Goal: Transaction & Acquisition: Purchase product/service

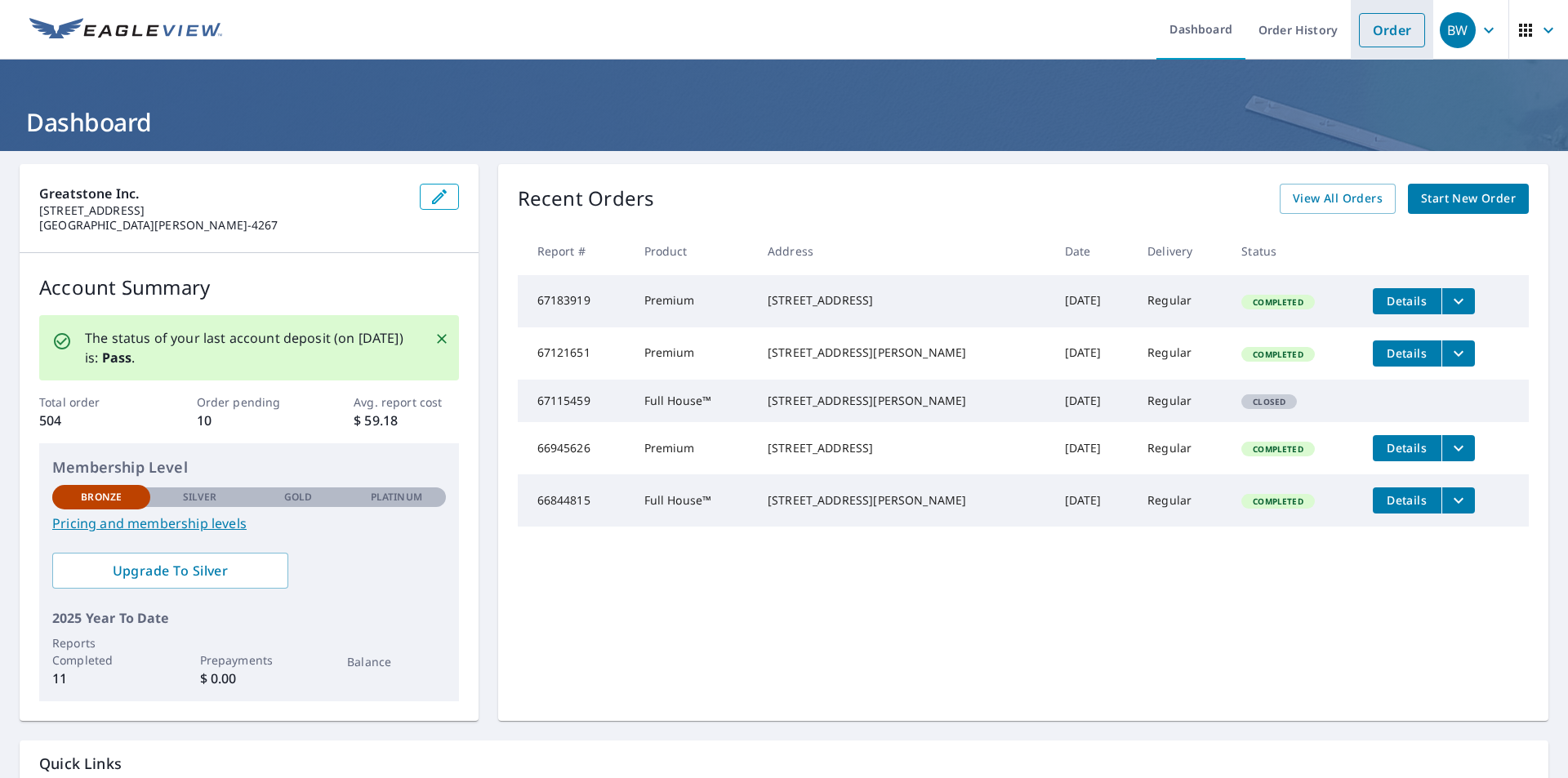
click at [1379, 25] on link "Order" at bounding box center [1392, 30] width 66 height 34
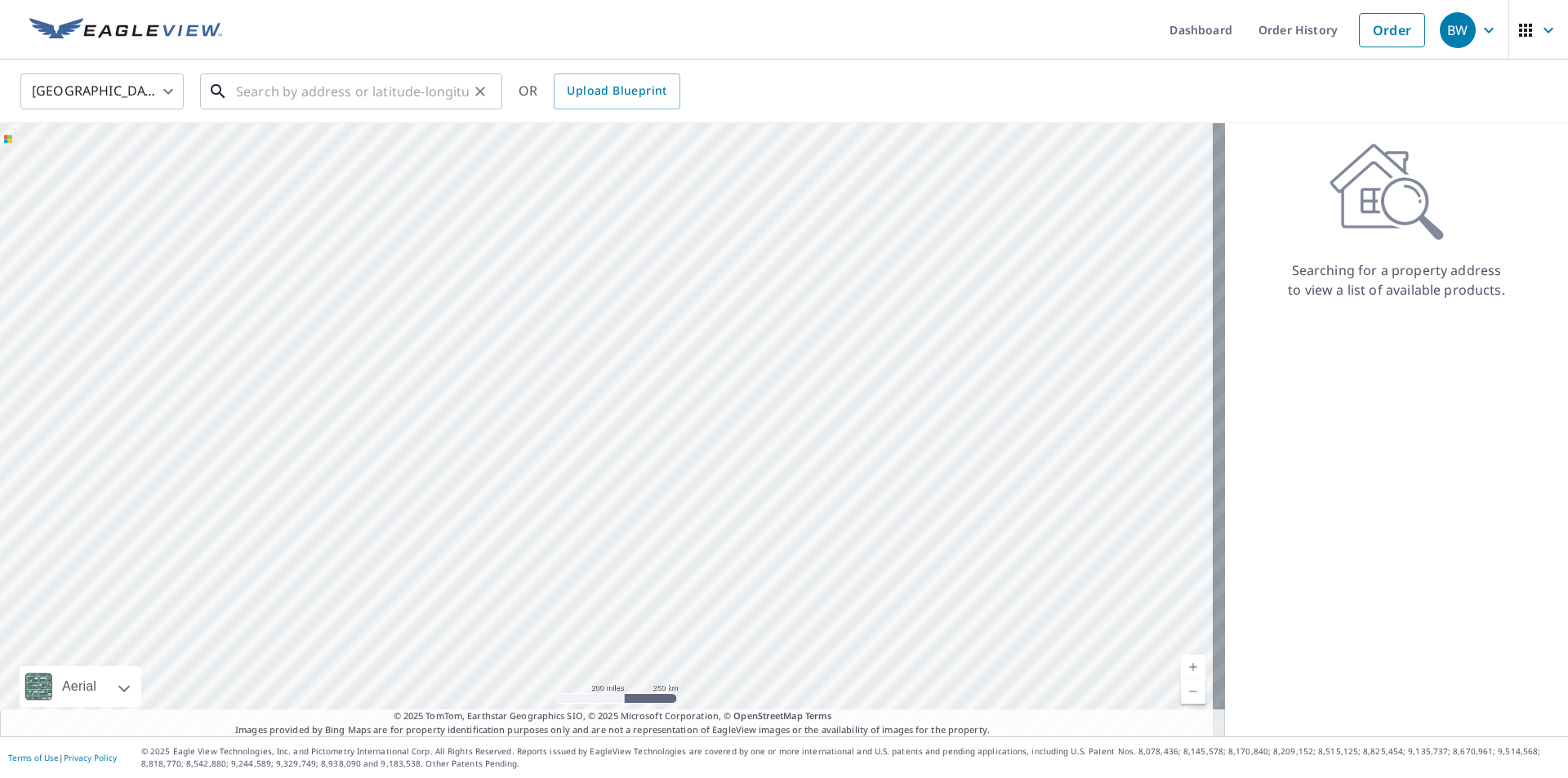
click at [344, 94] on input "text" at bounding box center [351, 91] width 232 height 45
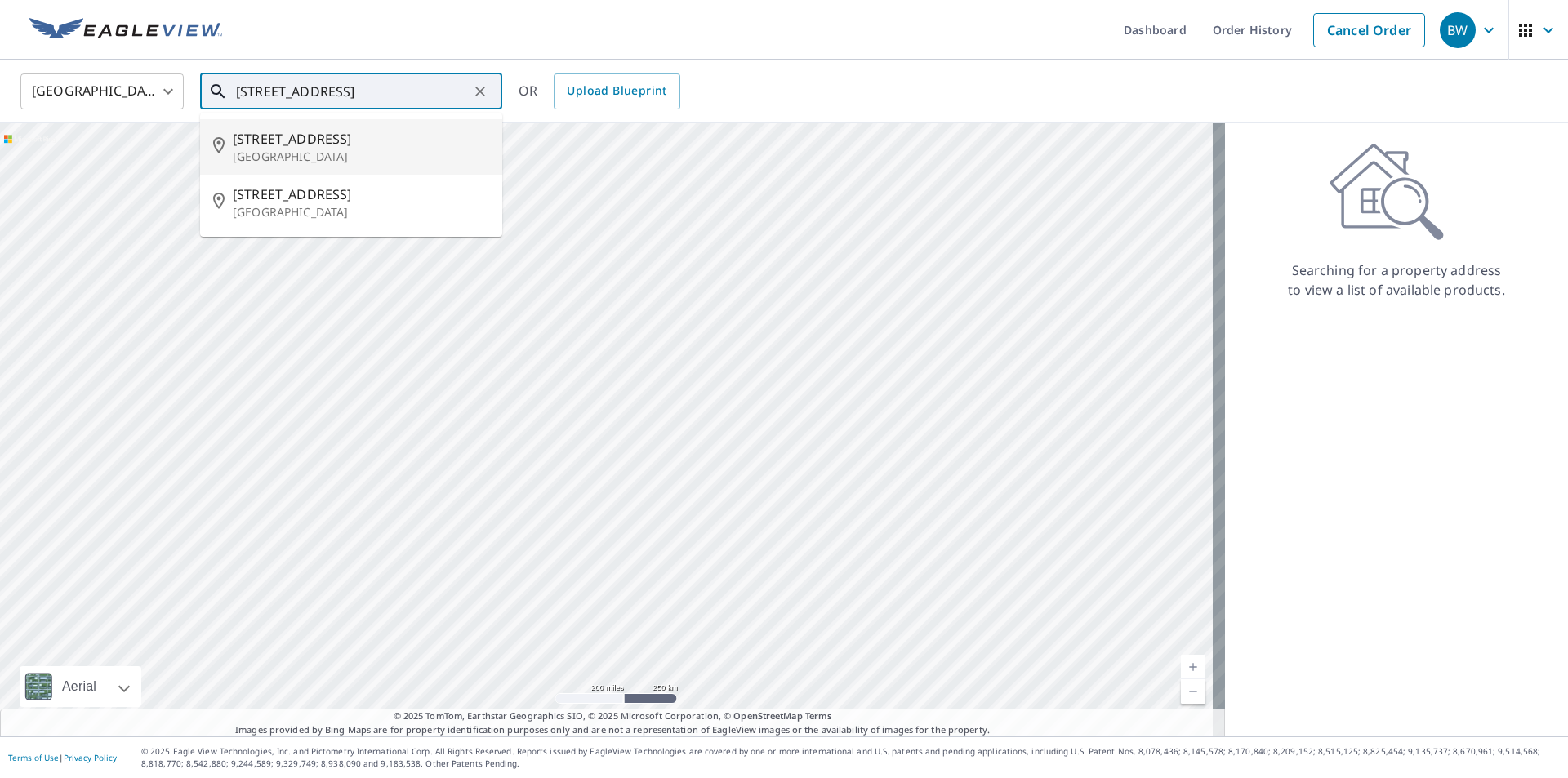
click at [423, 88] on input "1401 38th ave s, minneapolis" at bounding box center [351, 91] width 232 height 45
click at [422, 88] on input "1401 38th ave s, minneapolis" at bounding box center [351, 91] width 232 height 45
click at [419, 88] on input "1401 38th ave s, minneapolis" at bounding box center [351, 91] width 232 height 45
type input "2520 38th Ave S Minneapolis, MN 55406"
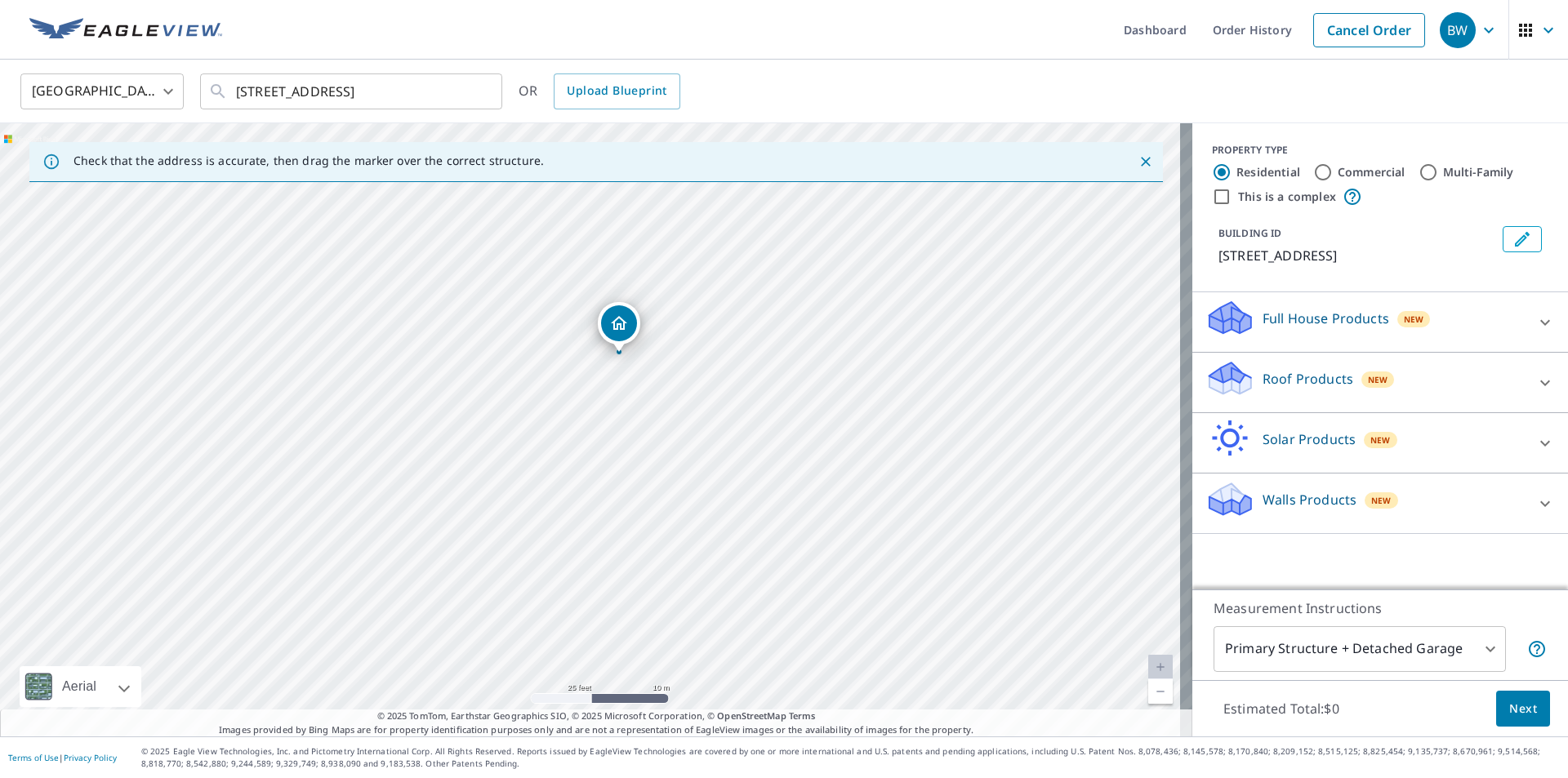
drag, startPoint x: 437, startPoint y: 432, endPoint x: 626, endPoint y: 370, distance: 198.9
click at [626, 370] on div "2520 38th Ave S Minneapolis, MN 55406" at bounding box center [596, 430] width 1193 height 613
click at [484, 88] on icon "Clear" at bounding box center [480, 92] width 10 height 10
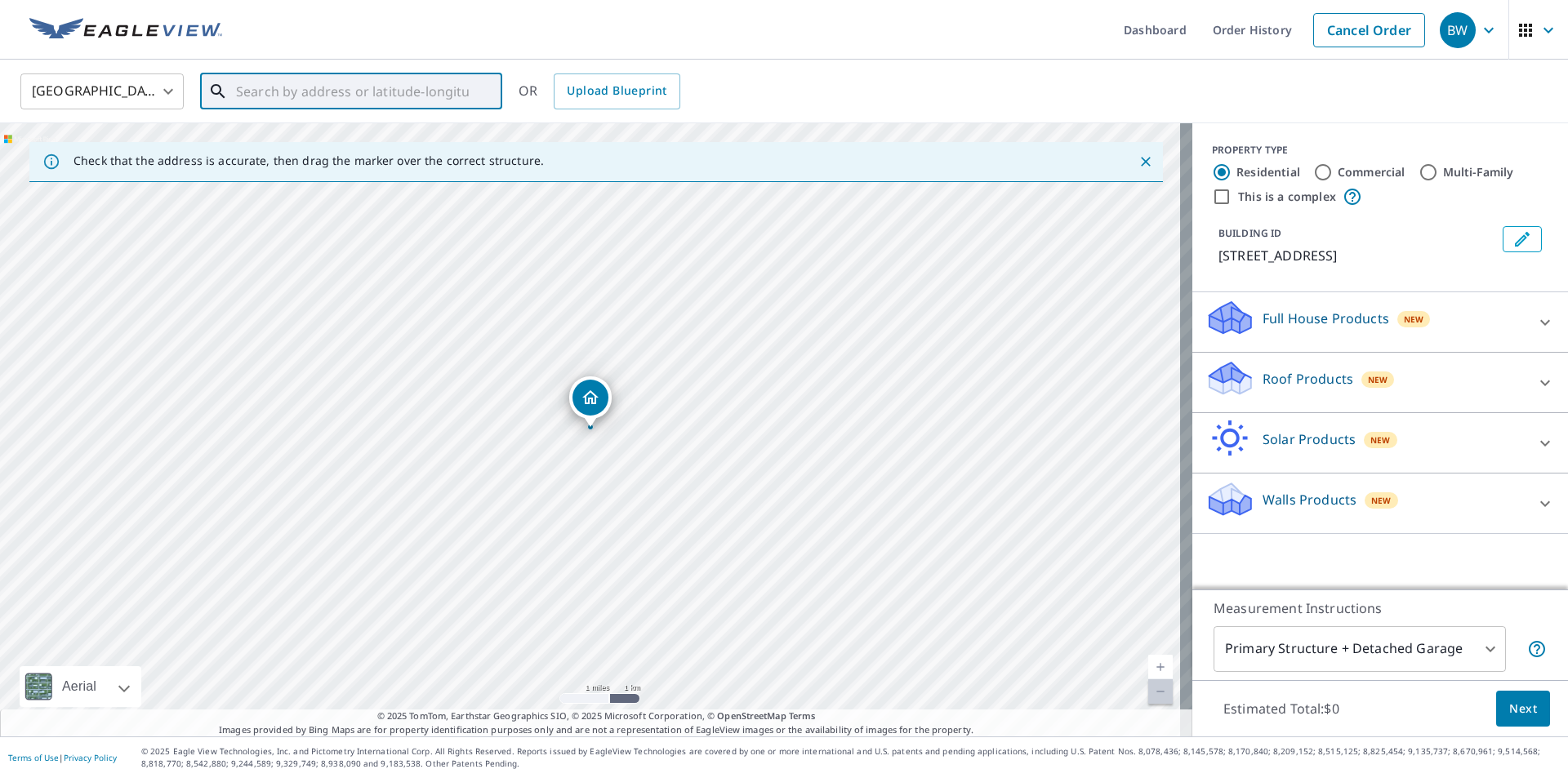
click at [409, 92] on input "text" at bounding box center [351, 91] width 232 height 45
click at [289, 147] on span "4101 38th Ave S" at bounding box center [361, 139] width 256 height 20
type input "4101 38th Ave S Minneapolis, MN 55406"
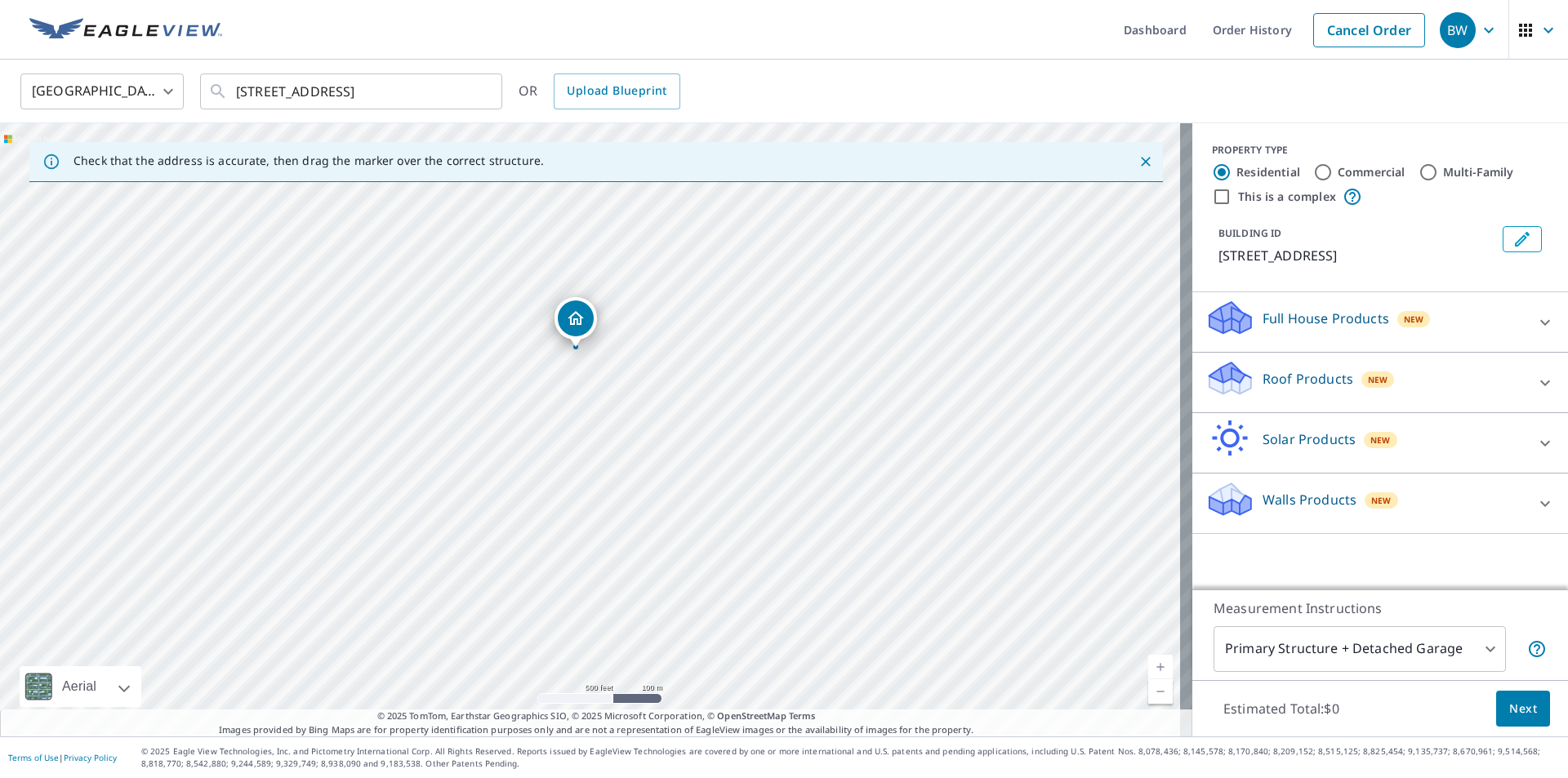
drag, startPoint x: 552, startPoint y: 275, endPoint x: 591, endPoint y: 604, distance: 331.3
click at [624, 645] on div "4101 38th Ave S Minneapolis, MN 55406" at bounding box center [596, 430] width 1193 height 613
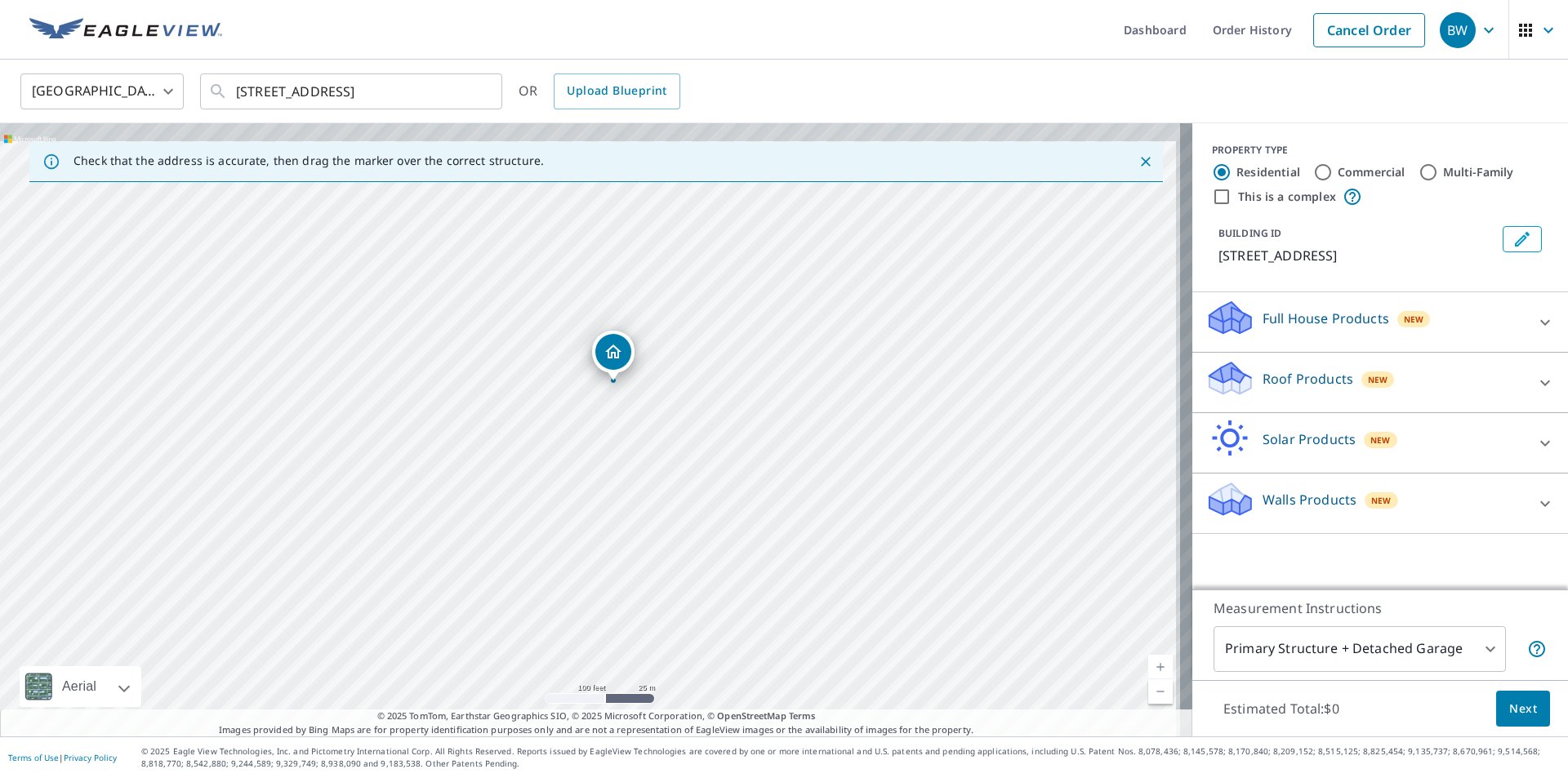
drag, startPoint x: 630, startPoint y: 382, endPoint x: 564, endPoint y: 713, distance: 337.5
click at [569, 718] on div "Check that the address is accurate, then drag the marker over the correct struc…" at bounding box center [596, 430] width 1193 height 613
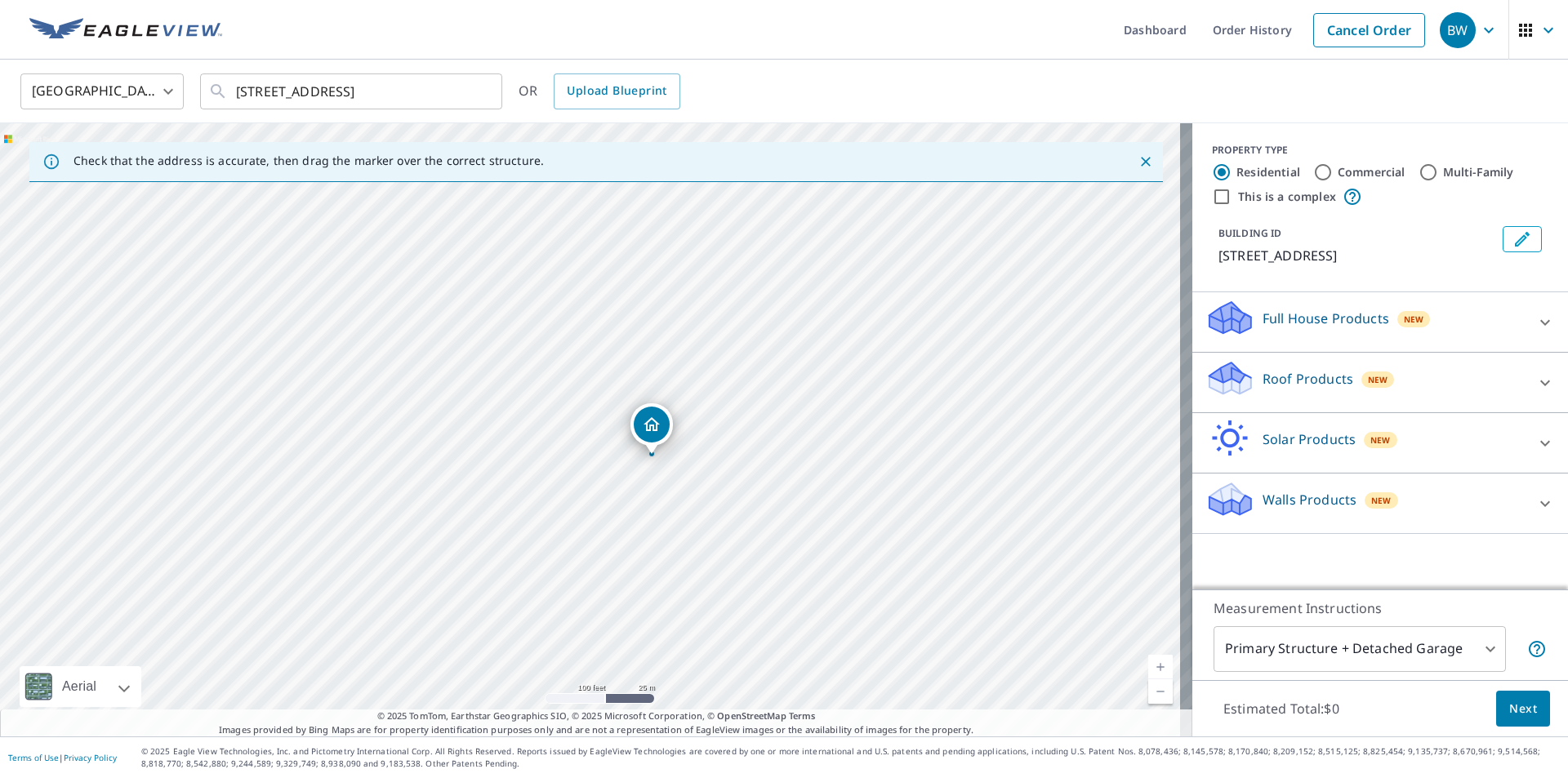
drag, startPoint x: 588, startPoint y: 260, endPoint x: 609, endPoint y: 743, distance: 483.5
click at [611, 742] on div "Dashboard Order History Cancel Order BW United States US ​ 4101 38th Ave S Minn…" at bounding box center [784, 389] width 1568 height 778
click at [634, 627] on div "4101 38th Ave S Minneapolis, MN 55406" at bounding box center [596, 430] width 1193 height 613
drag, startPoint x: 696, startPoint y: 381, endPoint x: 674, endPoint y: 438, distance: 61.1
click at [674, 438] on div "4101 38th Ave S Minneapolis, MN 55406" at bounding box center [596, 430] width 1193 height 613
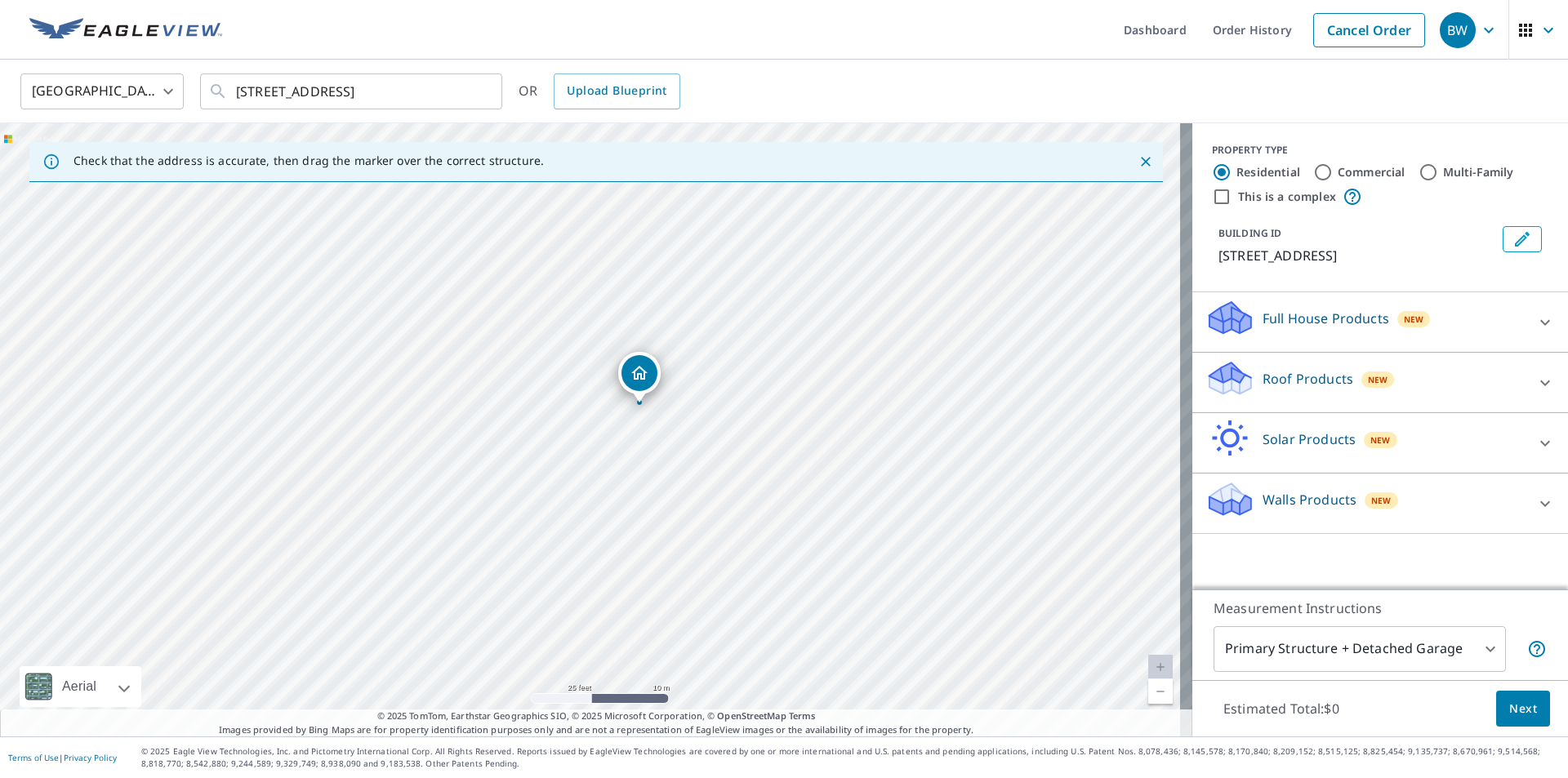
click at [1537, 375] on icon at bounding box center [1545, 383] width 20 height 20
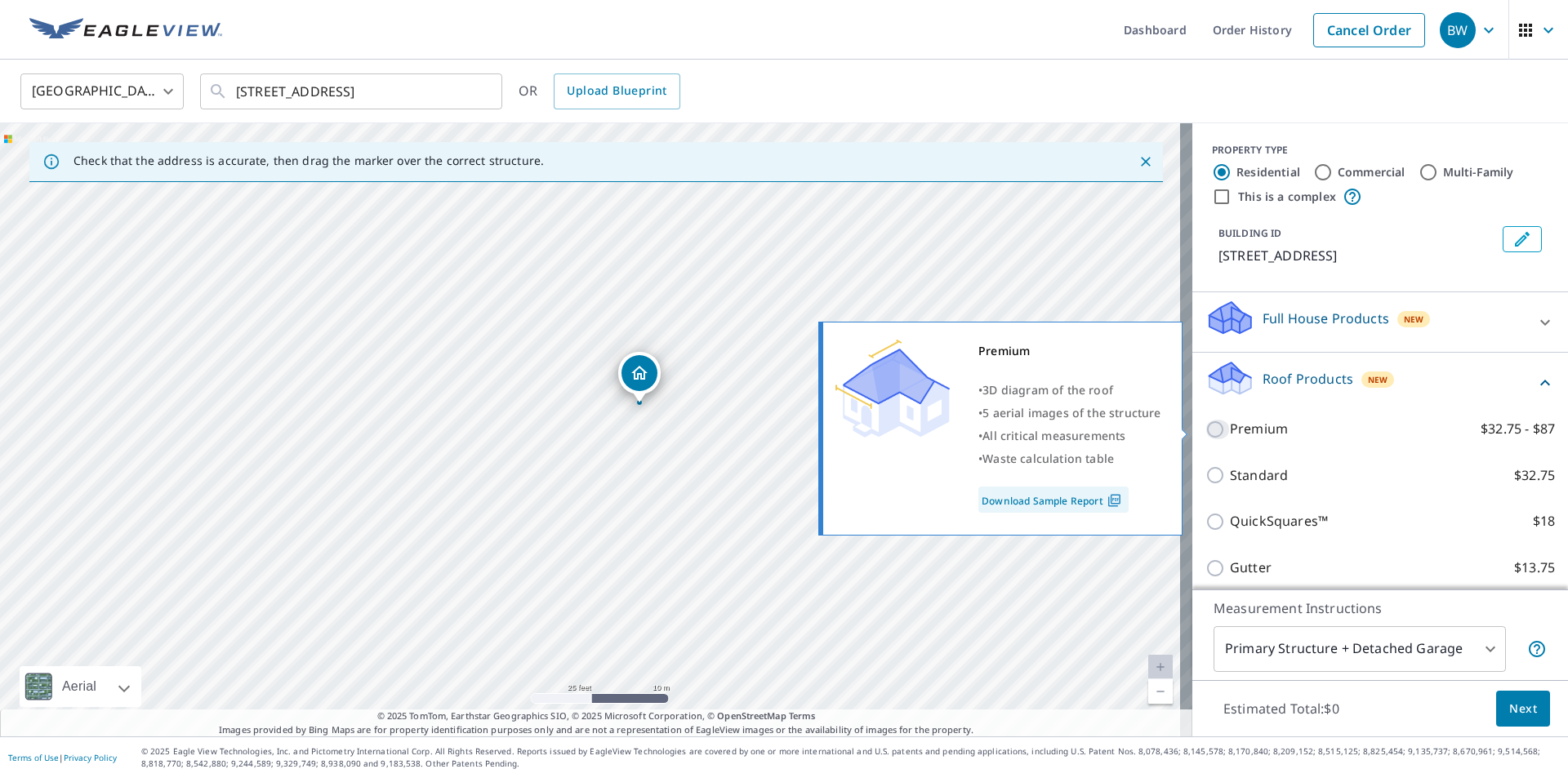
click at [1207, 427] on input "Premium $32.75 - $87" at bounding box center [1217, 430] width 25 height 20
checkbox input "true"
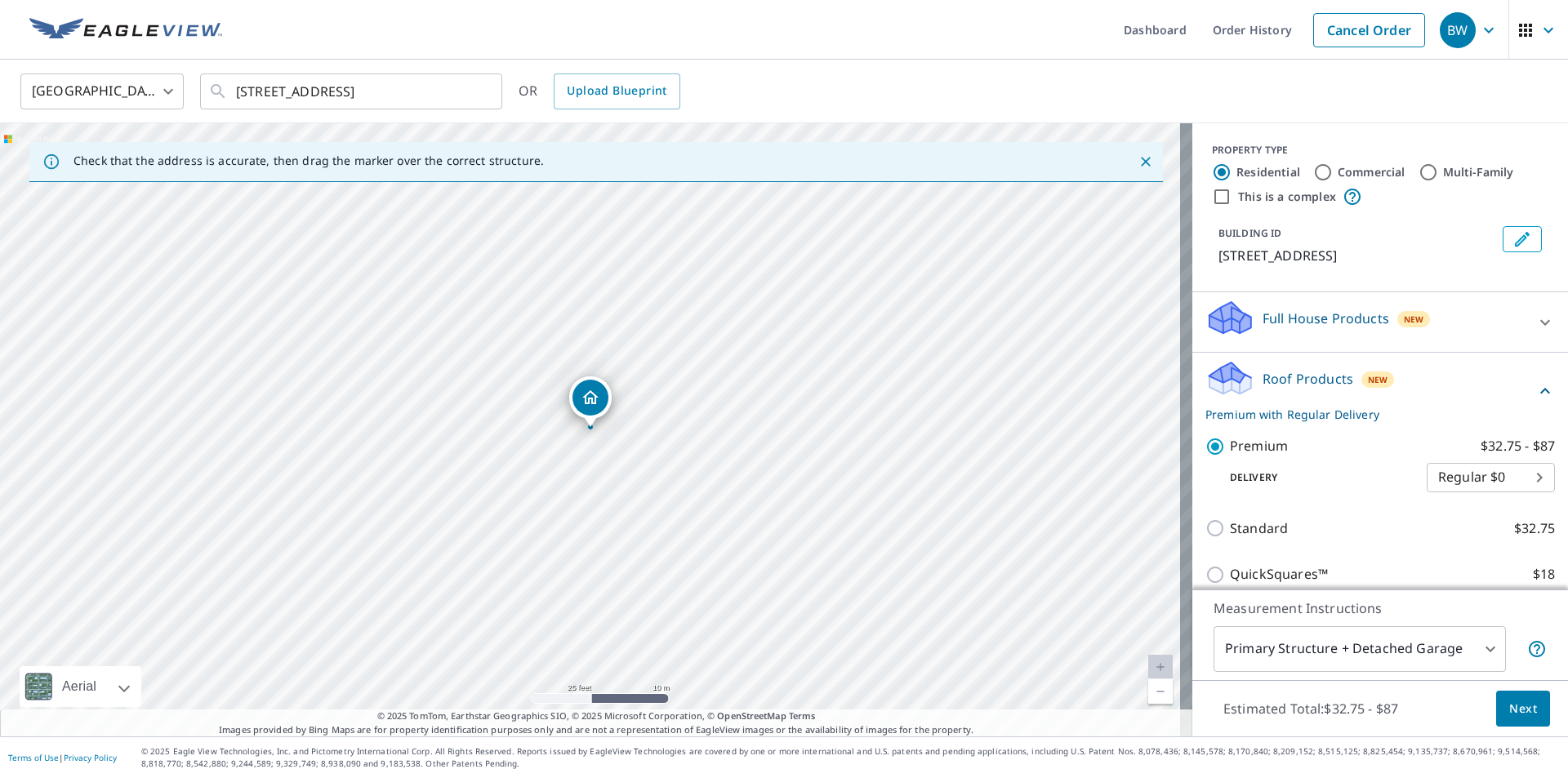
click at [1496, 704] on button "Next" at bounding box center [1523, 709] width 54 height 36
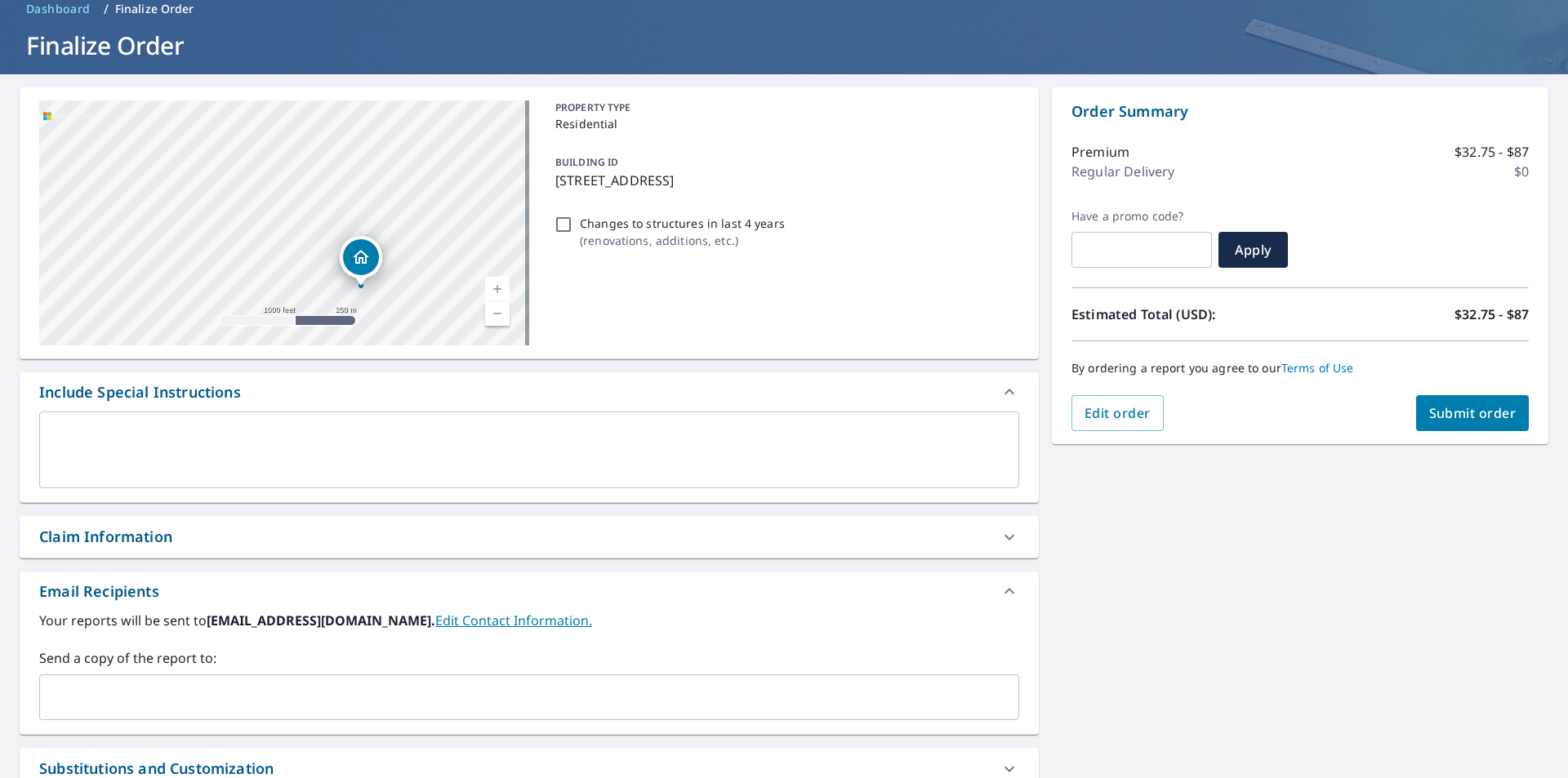
scroll to position [163, 0]
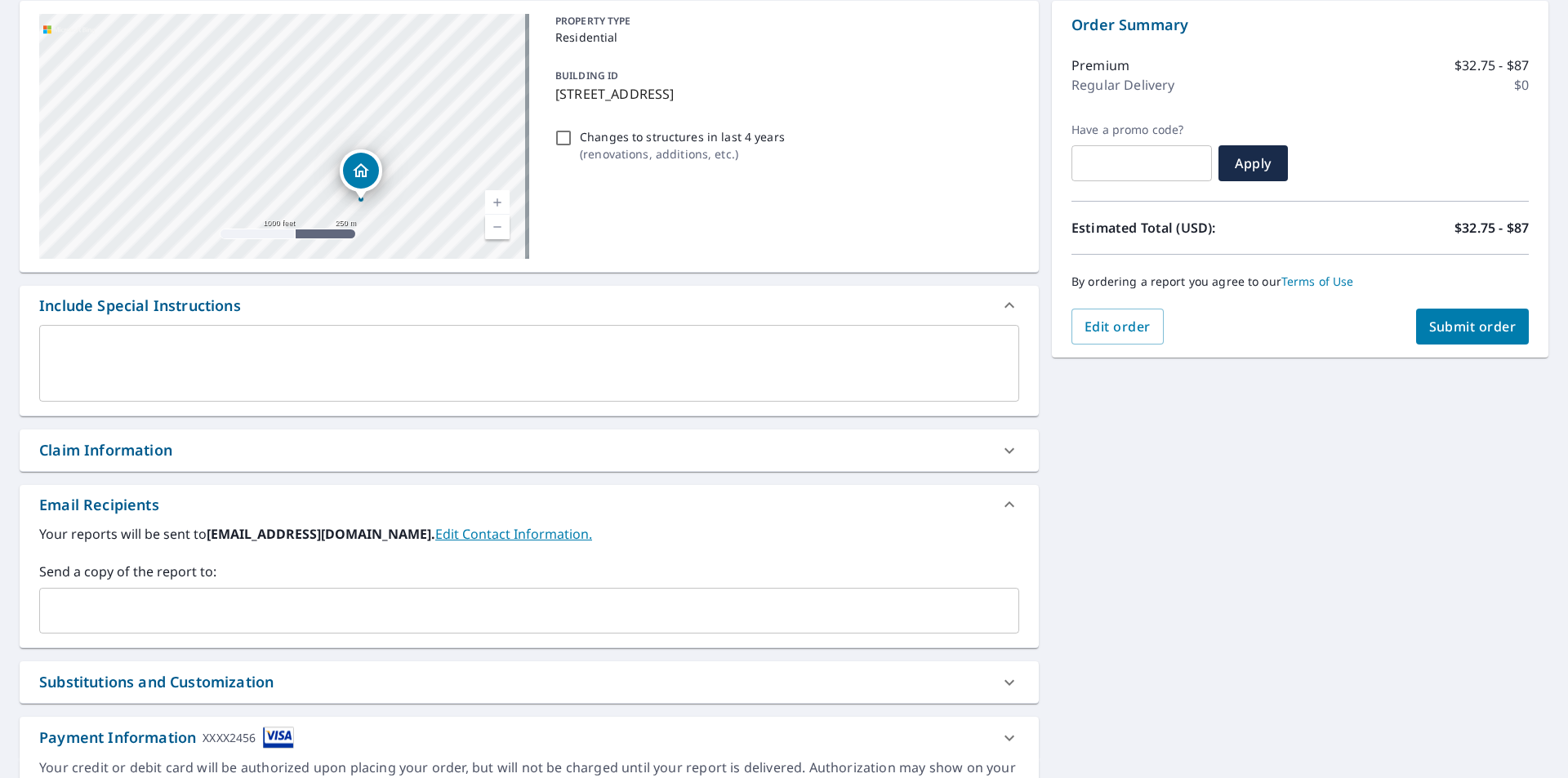
click at [179, 608] on input "text" at bounding box center [516, 611] width 940 height 31
click at [445, 534] on link "Edit Contact Information." at bounding box center [514, 534] width 157 height 18
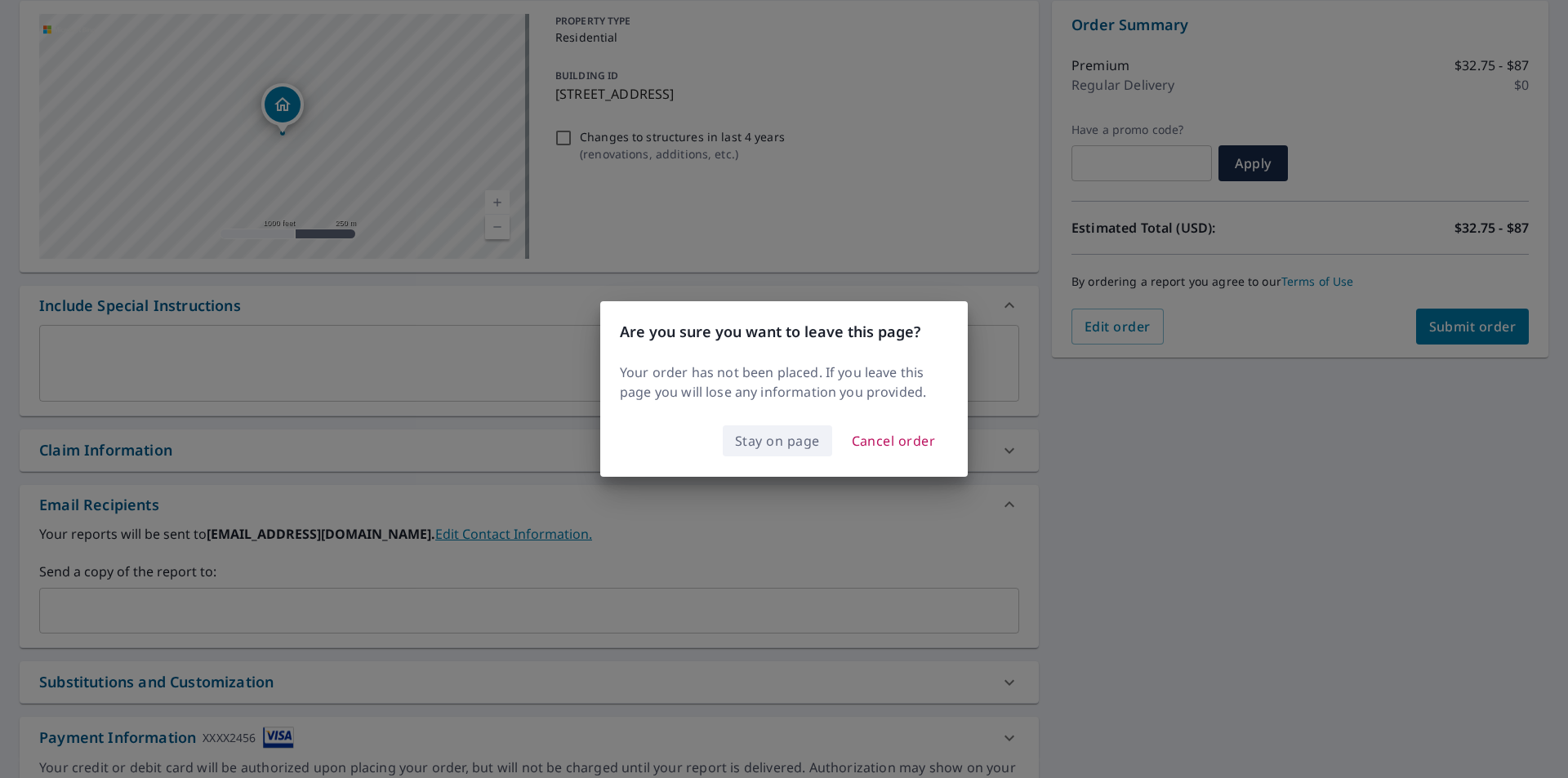
click at [756, 428] on button "Stay on page" at bounding box center [777, 441] width 109 height 31
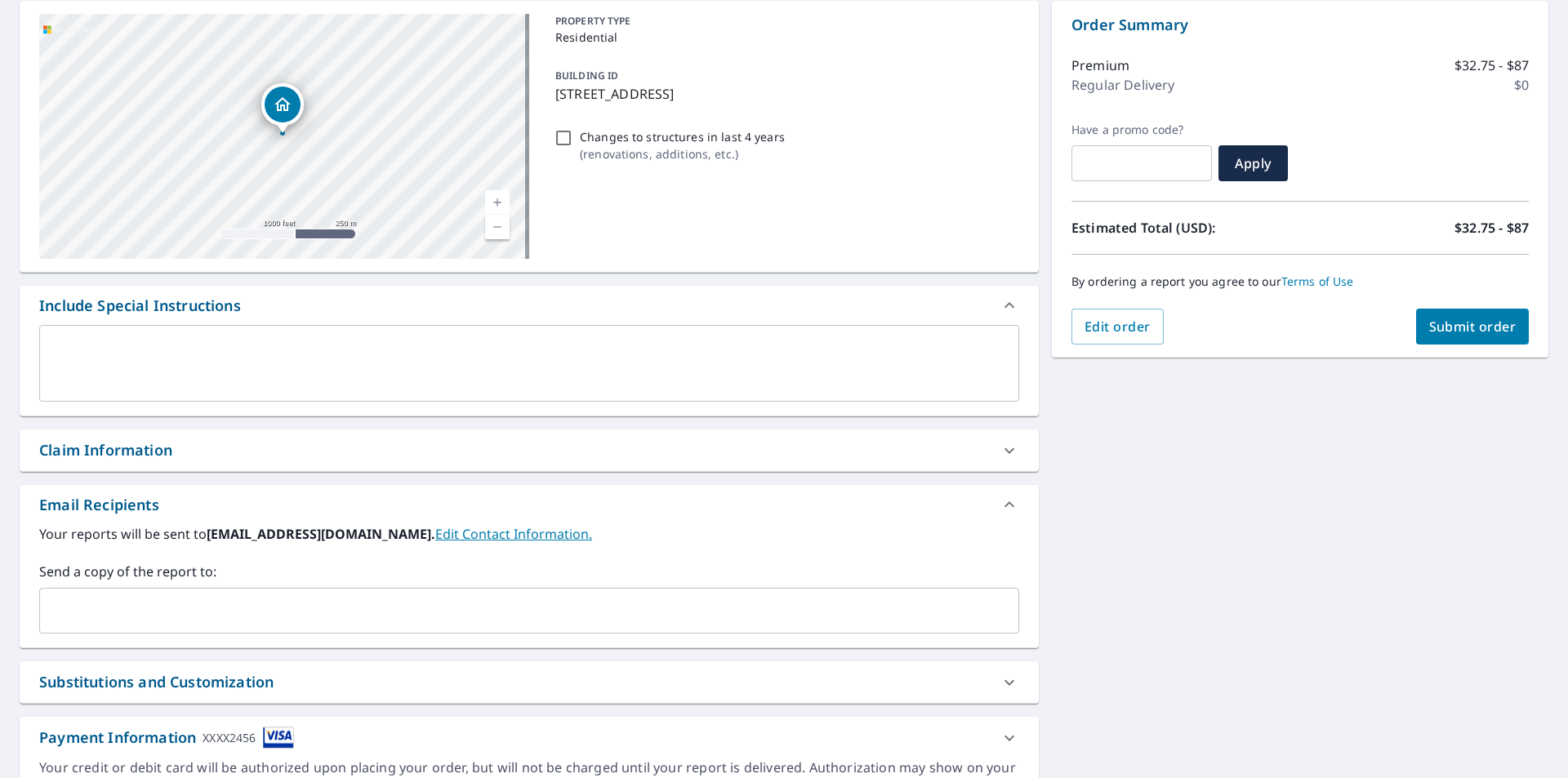
click at [175, 606] on input "text" at bounding box center [516, 611] width 940 height 31
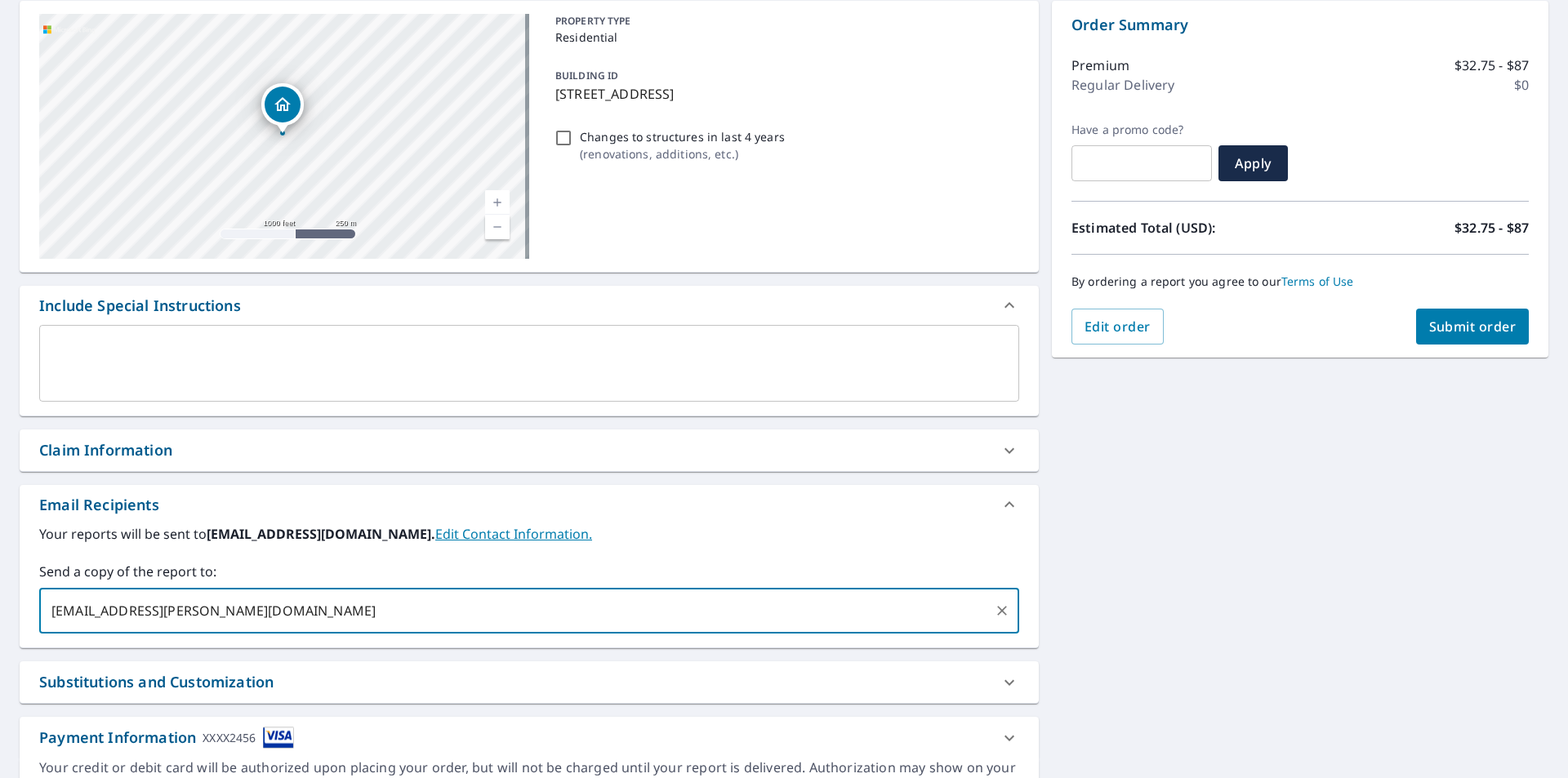
type input "will.jensen@greatstonecontracting.com"
click at [1461, 324] on span "Submit order" at bounding box center [1473, 327] width 88 height 18
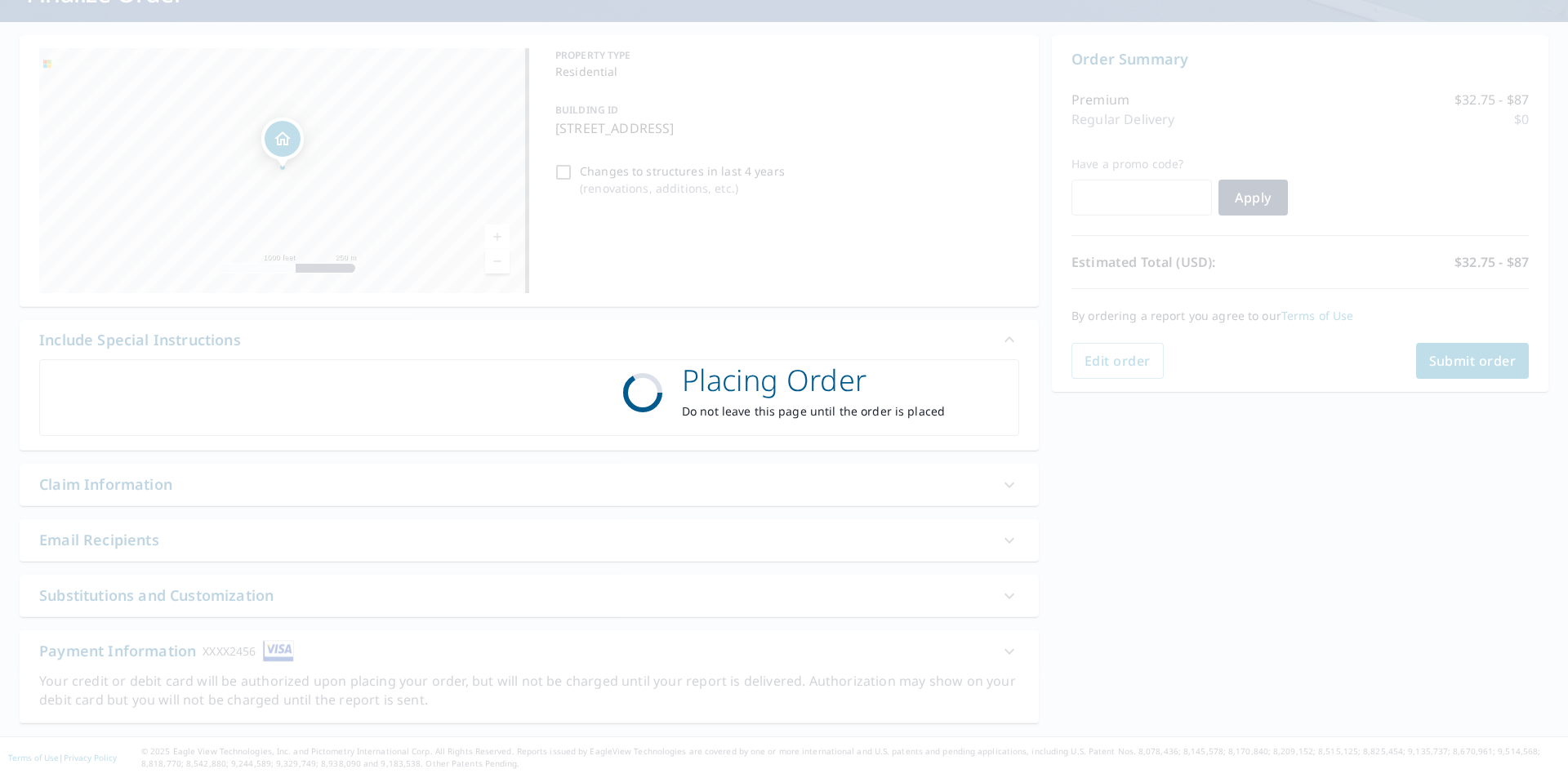
scroll to position [129, 0]
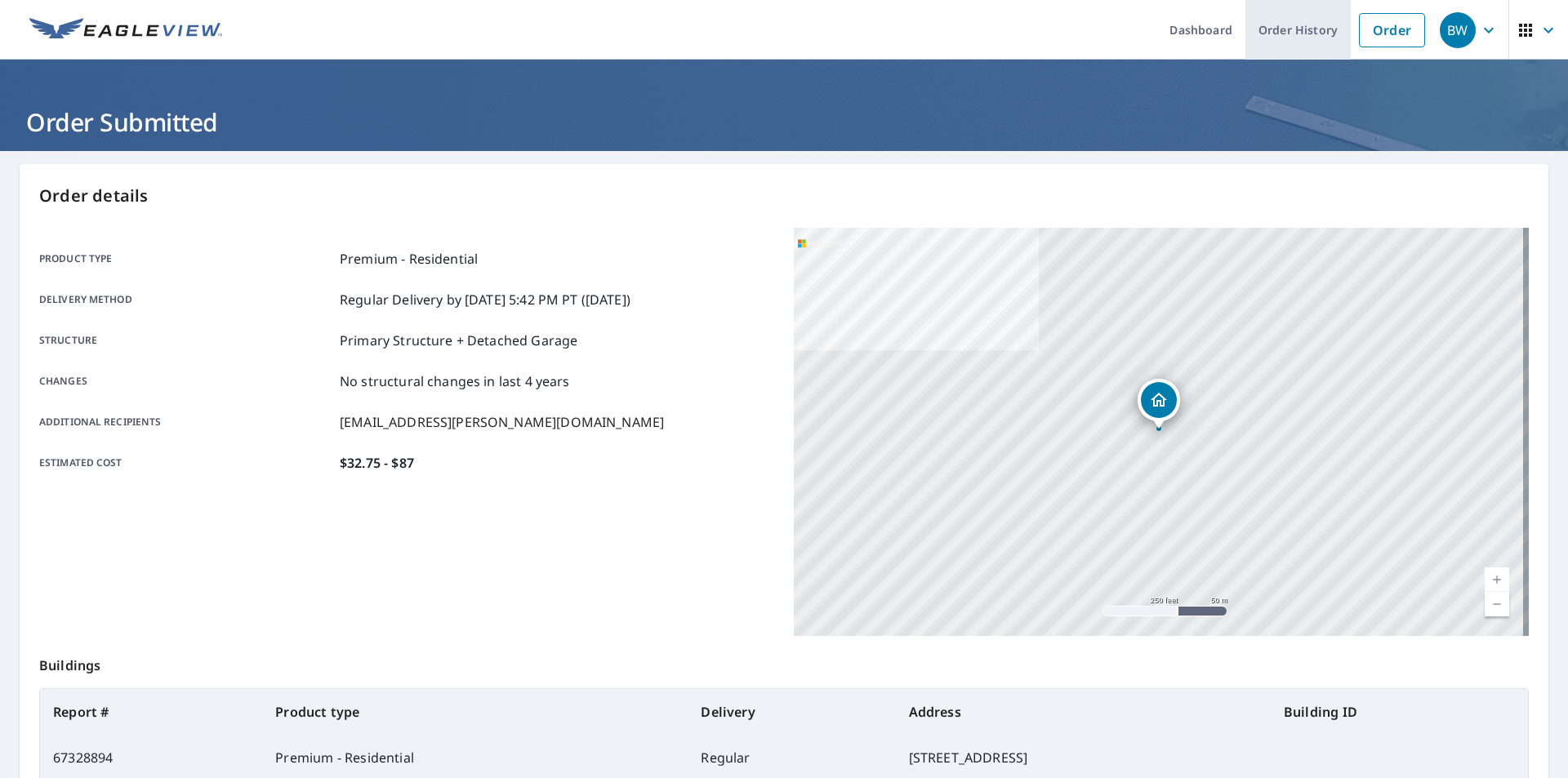
click at [1277, 27] on link "Order History" at bounding box center [1298, 30] width 105 height 60
